Goal: Navigation & Orientation: Find specific page/section

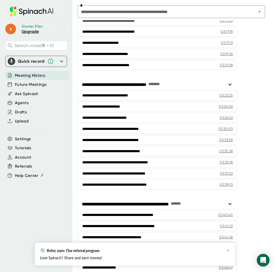
scroll to position [1151, 0]
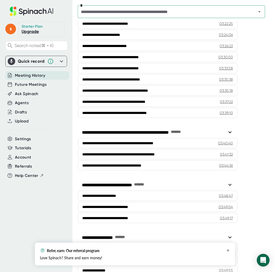
click at [229, 252] on icon "button" at bounding box center [227, 250] width 3 height 3
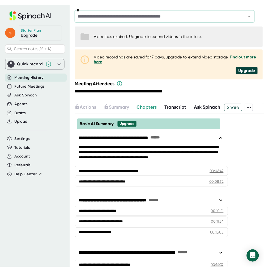
scroll to position [0, 0]
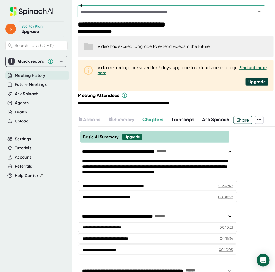
click at [236, 121] on icon at bounding box center [259, 120] width 6 height 6
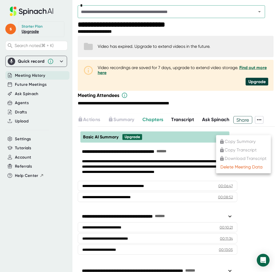
click at [236, 121] on div at bounding box center [137, 136] width 275 height 272
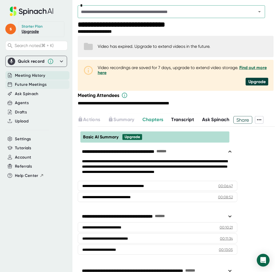
click at [45, 84] on span "Future Meetings" at bounding box center [31, 85] width 32 height 6
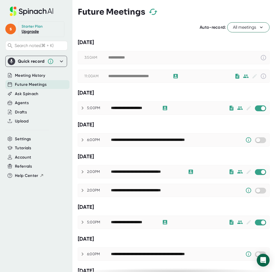
click at [88, 76] on div "11:00AM" at bounding box center [96, 76] width 24 height 5
